Goal: Find specific page/section: Find specific page/section

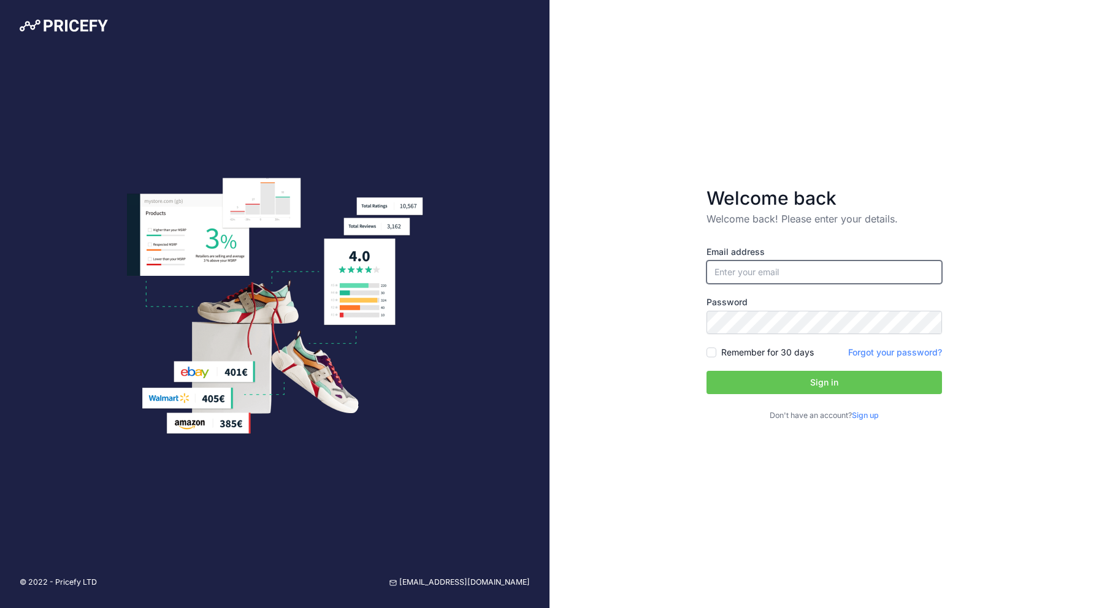
type input "[EMAIL_ADDRESS][DOMAIN_NAME]"
click at [824, 383] on button "Sign in" at bounding box center [823, 382] width 235 height 23
click at [785, 384] on button "Sign in" at bounding box center [823, 382] width 235 height 23
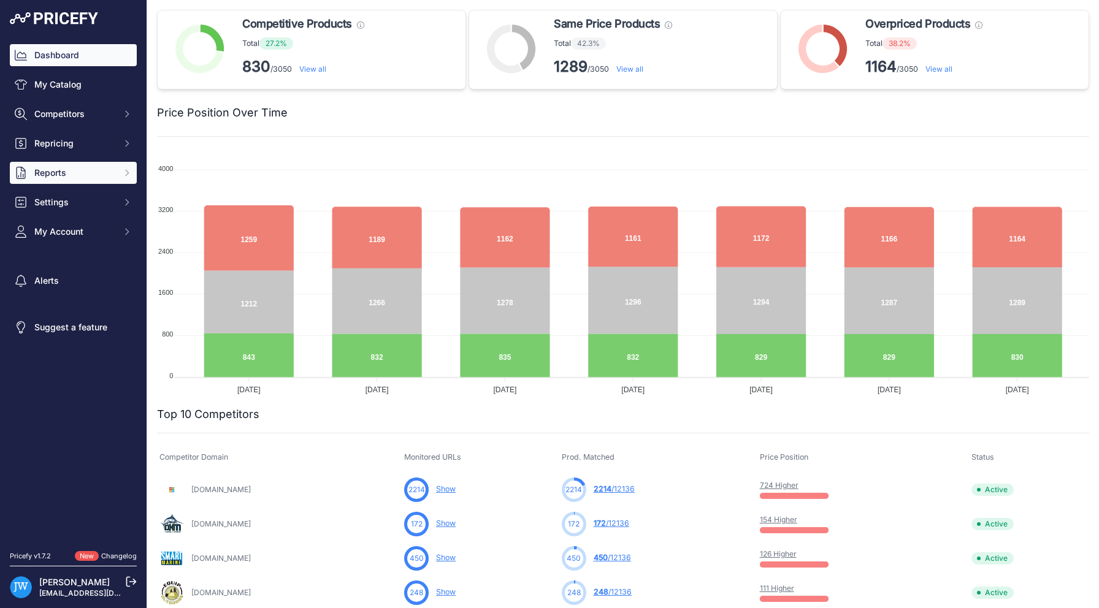
click at [59, 175] on span "Reports" at bounding box center [74, 173] width 80 height 12
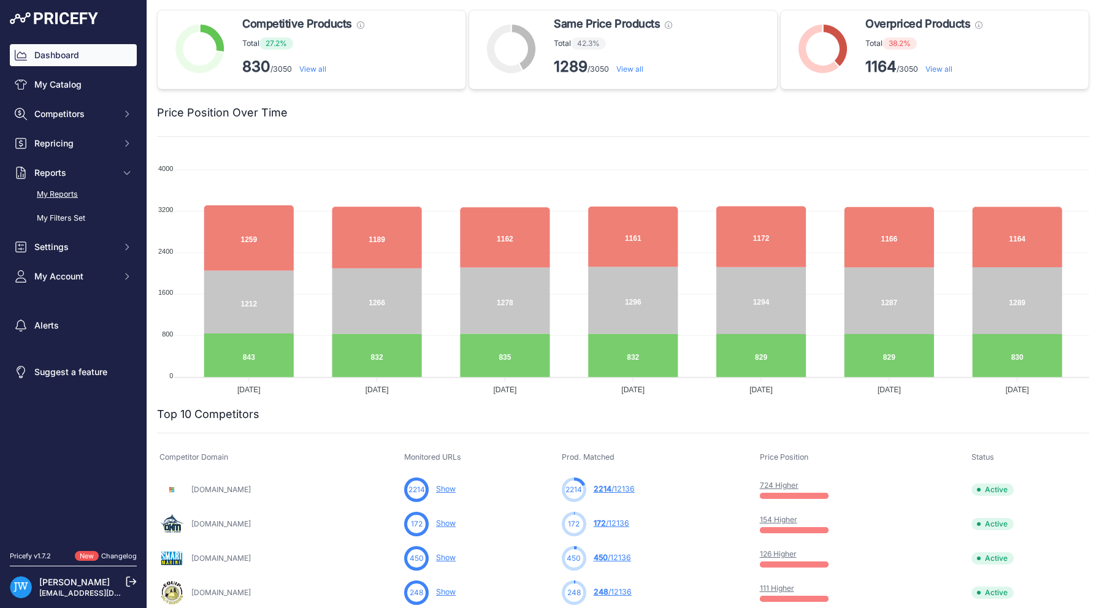
click at [64, 201] on link "My Reports" at bounding box center [73, 194] width 127 height 21
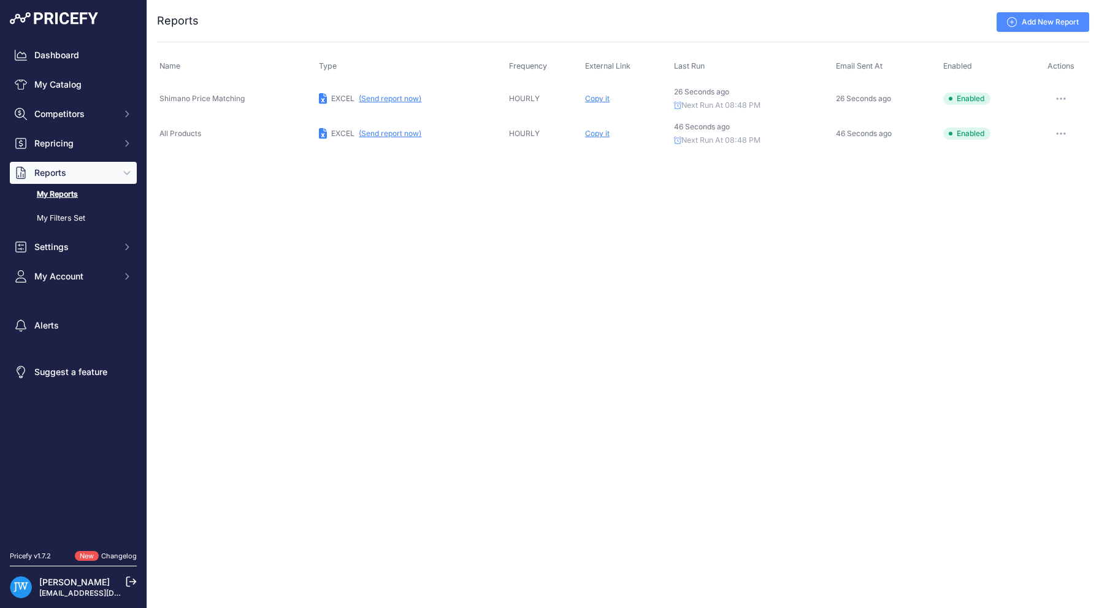
click at [588, 135] on span "Copy it" at bounding box center [597, 133] width 25 height 9
